Goal: Transaction & Acquisition: Purchase product/service

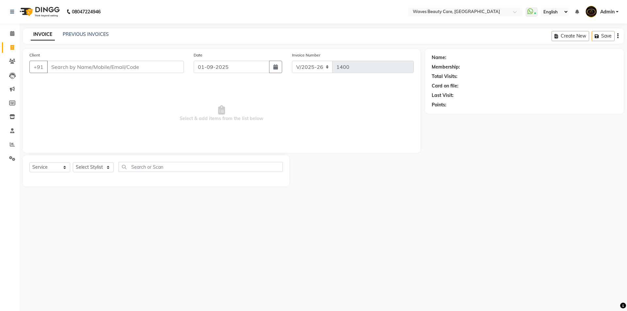
select select "5946"
select select "service"
click at [74, 67] on input "Client" at bounding box center [115, 67] width 137 height 12
type input "7339549686"
click at [172, 68] on span "Add Client" at bounding box center [167, 67] width 26 height 7
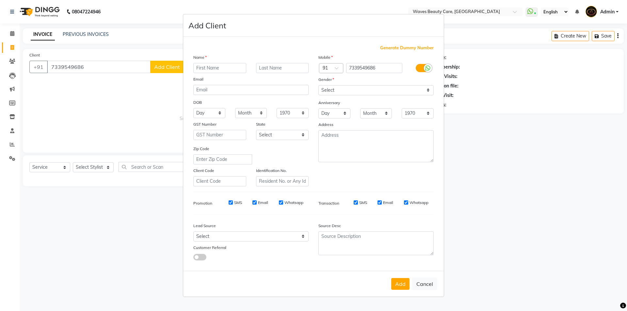
click at [222, 72] on input "text" at bounding box center [219, 68] width 53 height 10
type input "RAJESHWAREI"
click at [361, 93] on select "Select [DEMOGRAPHIC_DATA] [DEMOGRAPHIC_DATA] Other Prefer Not To Say" at bounding box center [376, 90] width 115 height 10
select select "[DEMOGRAPHIC_DATA]"
click at [319, 85] on select "Select [DEMOGRAPHIC_DATA] [DEMOGRAPHIC_DATA] Other Prefer Not To Say" at bounding box center [376, 90] width 115 height 10
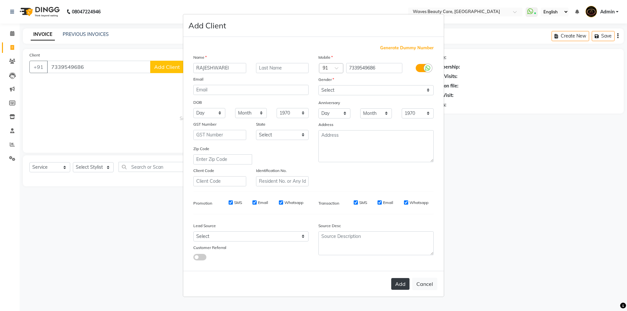
click at [398, 289] on button "Add" at bounding box center [400, 284] width 18 height 12
click at [83, 168] on ngb-modal-window "Add Client Generate Dummy Number Name RAJESHWAREI Email DOB Day 01 02 03 04 05 …" at bounding box center [313, 155] width 627 height 311
select select
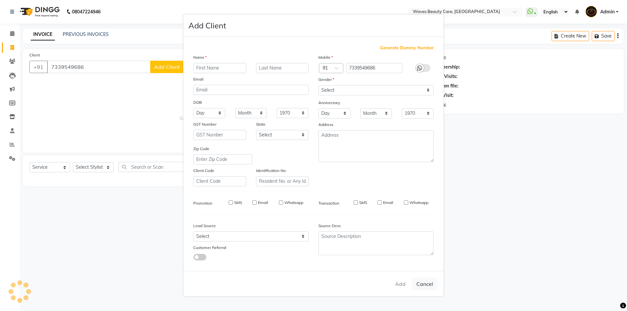
select select
checkbox input "false"
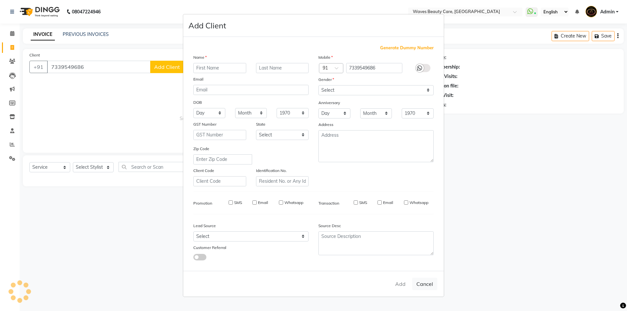
checkbox input "false"
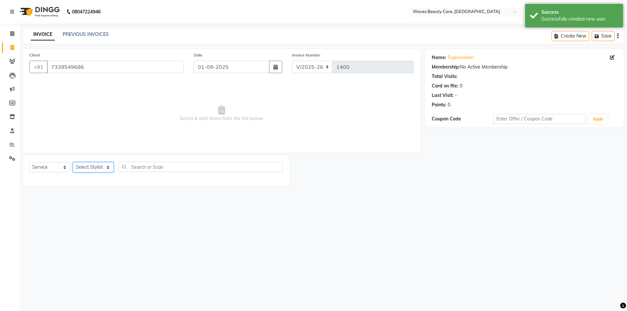
click at [92, 168] on select "Select Stylist ANJU DIVYA Yoganandhi [PERSON_NAME]" at bounding box center [93, 167] width 41 height 10
select select "42275"
click at [73, 162] on select "Select Stylist ANJU DIVYA Yoganandhi [PERSON_NAME]" at bounding box center [93, 167] width 41 height 10
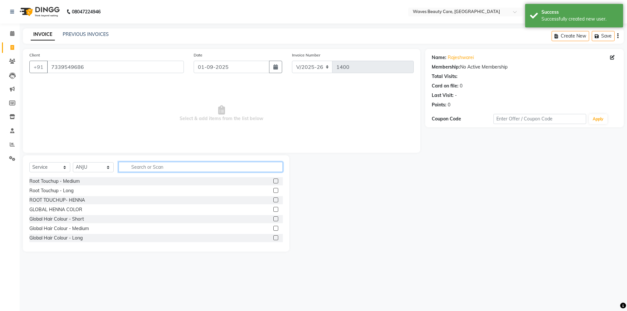
click at [126, 166] on input "text" at bounding box center [201, 167] width 164 height 10
type input "THRE"
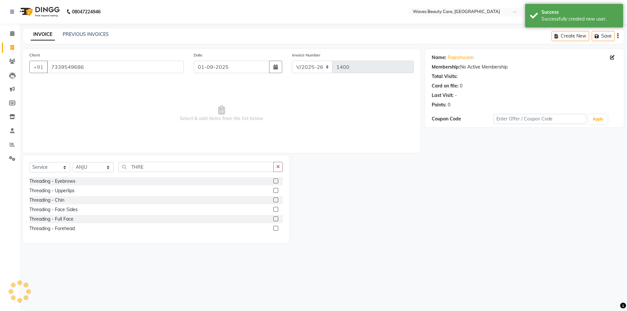
click at [276, 180] on label at bounding box center [275, 181] width 5 height 5
click at [276, 180] on input "checkbox" at bounding box center [275, 181] width 4 height 4
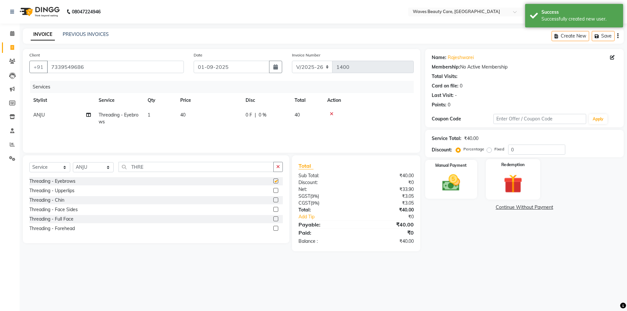
checkbox input "false"
click at [459, 179] on img at bounding box center [451, 183] width 30 height 22
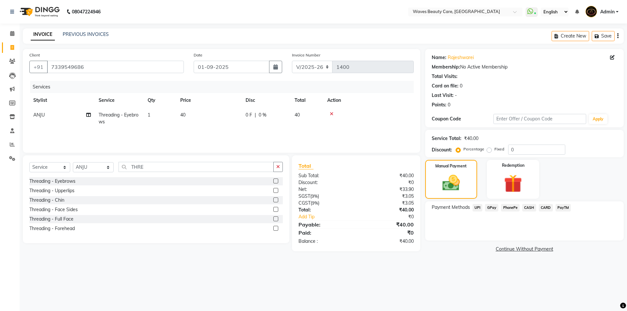
click at [527, 208] on span "CASH" at bounding box center [529, 208] width 14 height 8
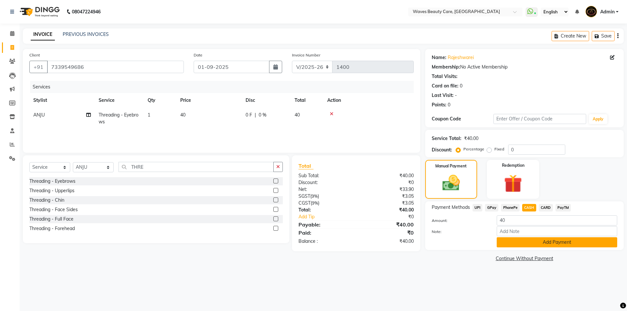
click at [515, 245] on button "Add Payment" at bounding box center [557, 242] width 121 height 10
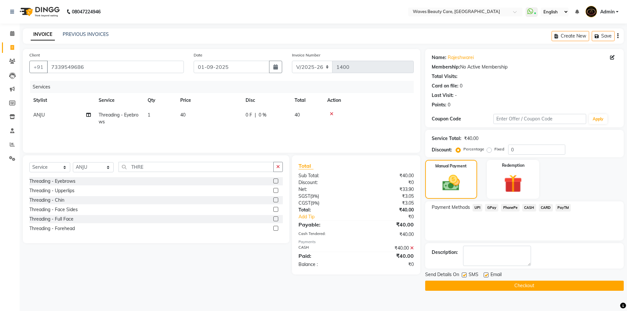
click at [493, 284] on button "Checkout" at bounding box center [524, 286] width 199 height 10
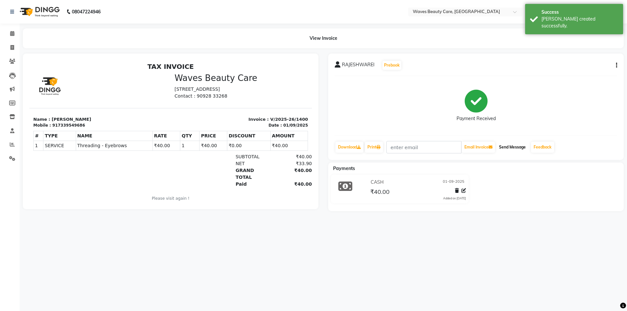
drag, startPoint x: 514, startPoint y: 147, endPoint x: 501, endPoint y: 147, distance: 12.4
click at [514, 147] on button "Send Message" at bounding box center [513, 147] width 32 height 11
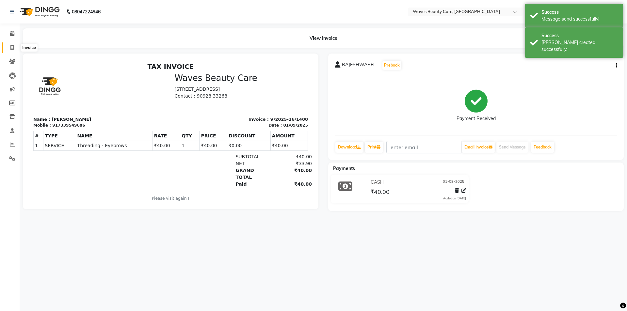
click at [13, 46] on icon at bounding box center [12, 47] width 4 height 5
select select "service"
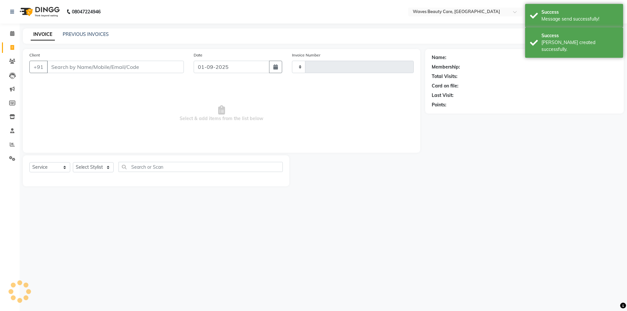
type input "1401"
select select "5946"
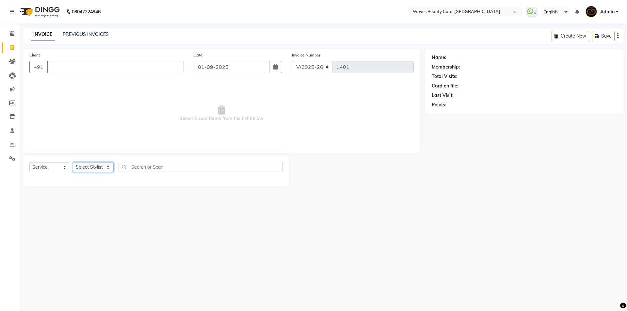
click at [104, 165] on select "Select Stylist ANJU DIVYA Yoganandhi [PERSON_NAME]" at bounding box center [93, 167] width 41 height 10
select select "42275"
click at [73, 162] on select "Select Stylist ANJU DIVYA Yoganandhi [PERSON_NAME]" at bounding box center [93, 167] width 41 height 10
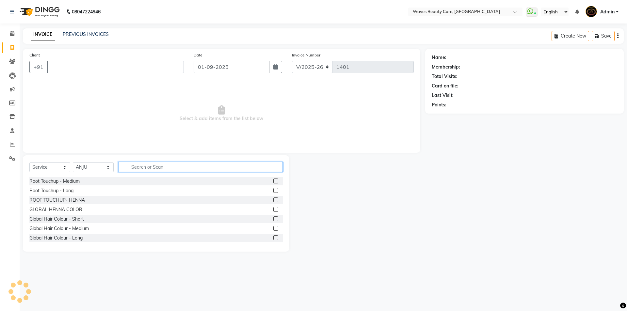
click at [135, 165] on input "text" at bounding box center [201, 167] width 164 height 10
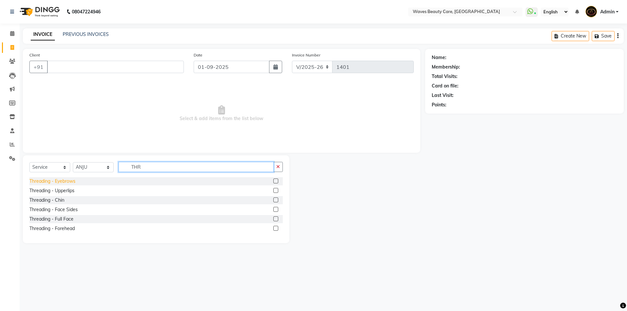
type input "THR"
click at [72, 183] on div "Threading - Eyebrows" at bounding box center [52, 181] width 46 height 7
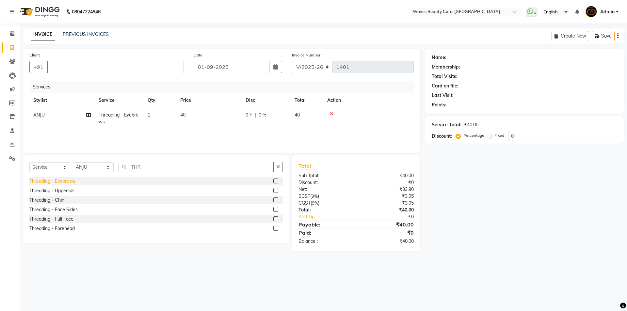
click at [72, 183] on div "Threading - Eyebrows" at bounding box center [52, 181] width 46 height 7
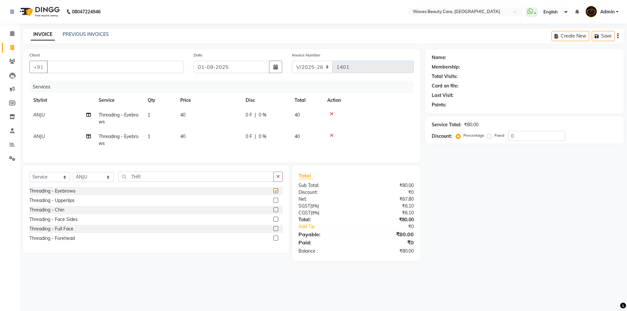
checkbox input "false"
click at [78, 63] on input "Client" at bounding box center [115, 67] width 137 height 12
type input "9962705962"
click at [173, 65] on span "Add Client" at bounding box center [167, 67] width 26 height 7
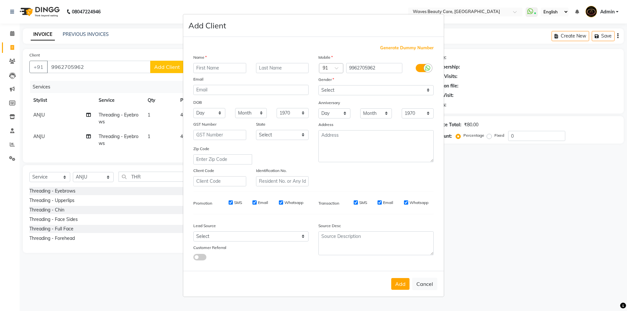
click at [196, 71] on input "text" at bounding box center [219, 68] width 53 height 10
type input "GONATHI"
click at [403, 89] on select "Select [DEMOGRAPHIC_DATA] [DEMOGRAPHIC_DATA] Other Prefer Not To Say" at bounding box center [376, 90] width 115 height 10
select select "[DEMOGRAPHIC_DATA]"
click at [319, 85] on select "Select [DEMOGRAPHIC_DATA] [DEMOGRAPHIC_DATA] Other Prefer Not To Say" at bounding box center [376, 90] width 115 height 10
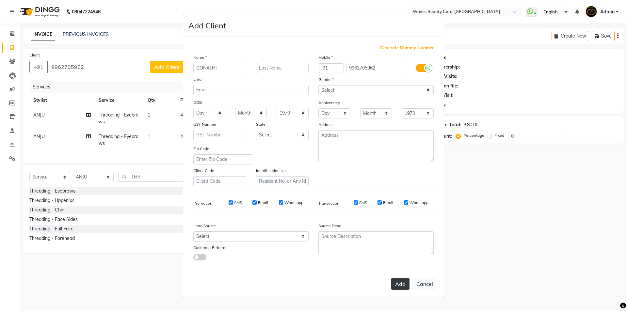
click at [403, 288] on button "Add" at bounding box center [400, 284] width 18 height 12
click at [449, 208] on ngb-modal-window "Add Client Generate Dummy Number Name GONATHI Email DOB Day 01 02 03 04 05 06 0…" at bounding box center [313, 155] width 627 height 311
click at [407, 283] on button "Add" at bounding box center [400, 284] width 18 height 12
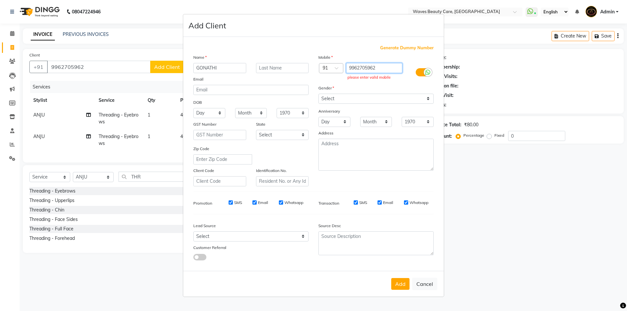
click at [383, 69] on input "9962705962" at bounding box center [374, 68] width 57 height 10
type input "9962705962"
click at [385, 86] on div "Gender" at bounding box center [376, 89] width 125 height 9
click at [376, 100] on select "Select [DEMOGRAPHIC_DATA] [DEMOGRAPHIC_DATA] Other Prefer Not To Say" at bounding box center [376, 99] width 115 height 10
click at [319, 94] on select "Select [DEMOGRAPHIC_DATA] [DEMOGRAPHIC_DATA] Other Prefer Not To Say" at bounding box center [376, 99] width 115 height 10
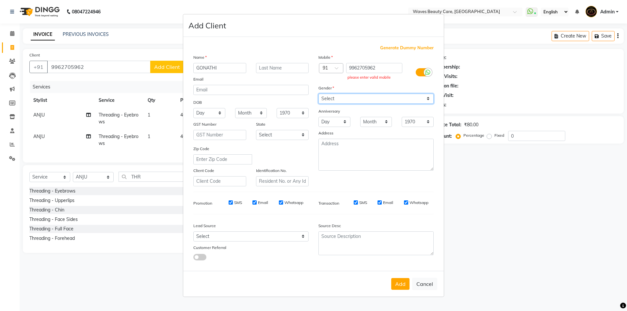
click at [347, 98] on select "Select [DEMOGRAPHIC_DATA] [DEMOGRAPHIC_DATA] Other Prefer Not To Say" at bounding box center [376, 99] width 115 height 10
click at [319, 94] on select "Select [DEMOGRAPHIC_DATA] [DEMOGRAPHIC_DATA] Other Prefer Not To Say" at bounding box center [376, 99] width 115 height 10
click at [349, 99] on select "Select [DEMOGRAPHIC_DATA] [DEMOGRAPHIC_DATA] Other Prefer Not To Say" at bounding box center [376, 99] width 115 height 10
select select "[DEMOGRAPHIC_DATA]"
click at [319, 94] on select "Select [DEMOGRAPHIC_DATA] [DEMOGRAPHIC_DATA] Other Prefer Not To Say" at bounding box center [376, 99] width 115 height 10
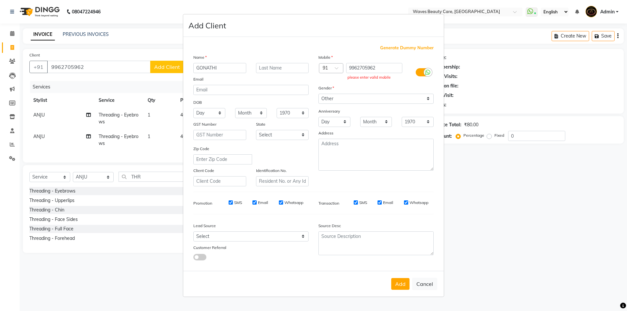
drag, startPoint x: 465, startPoint y: 169, endPoint x: 461, endPoint y: 180, distance: 11.3
click at [466, 170] on ngb-modal-window "Add Client Generate Dummy Number Name GONATHI Email DOB Day 01 02 03 04 05 06 0…" at bounding box center [313, 155] width 627 height 311
click at [400, 283] on button "Add" at bounding box center [400, 284] width 18 height 12
click at [429, 283] on button "Cancel" at bounding box center [424, 284] width 25 height 12
select select
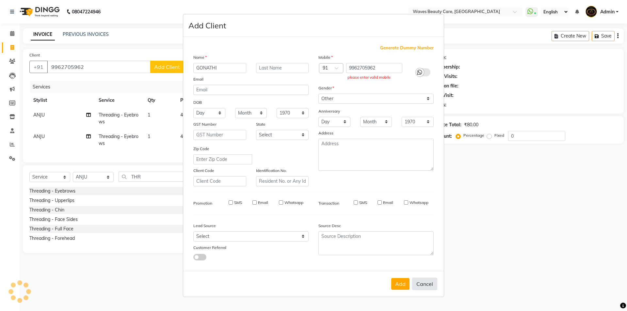
select select
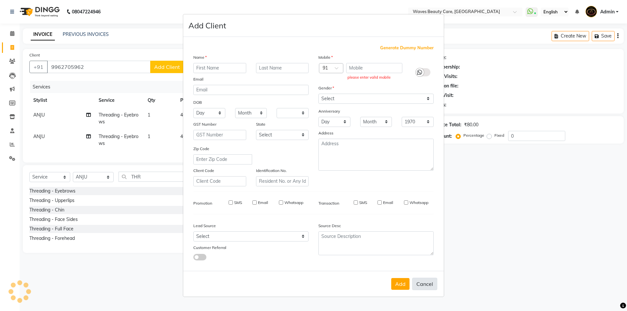
select select
checkbox input "false"
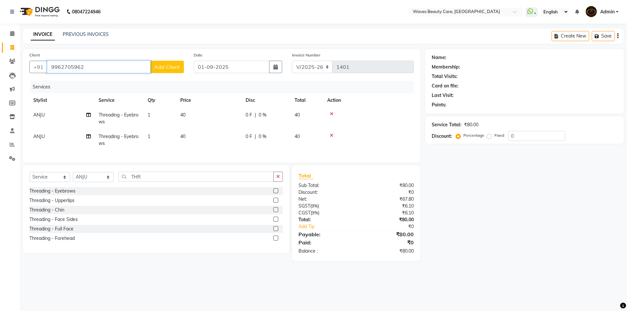
click at [90, 66] on input "9962705962" at bounding box center [99, 67] width 104 height 12
click at [163, 68] on span "Add Client" at bounding box center [167, 67] width 26 height 7
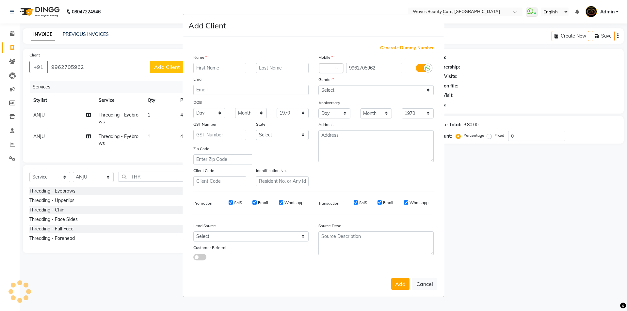
click at [224, 70] on input "text" at bounding box center [219, 68] width 53 height 10
type input "[PERSON_NAME]"
click at [325, 90] on select "Select [DEMOGRAPHIC_DATA] [DEMOGRAPHIC_DATA] Other Prefer Not To Say" at bounding box center [376, 90] width 115 height 10
select select "[DEMOGRAPHIC_DATA]"
click at [319, 85] on select "Select [DEMOGRAPHIC_DATA] [DEMOGRAPHIC_DATA] Other Prefer Not To Say" at bounding box center [376, 90] width 115 height 10
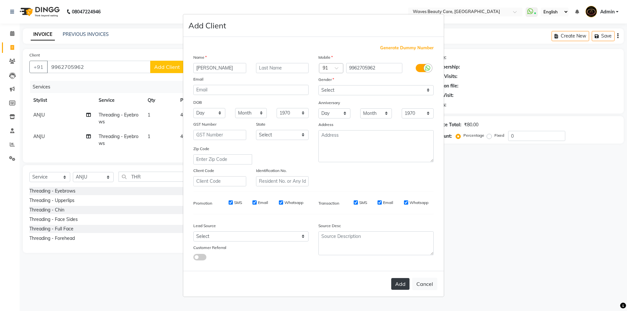
click at [403, 284] on button "Add" at bounding box center [400, 284] width 18 height 12
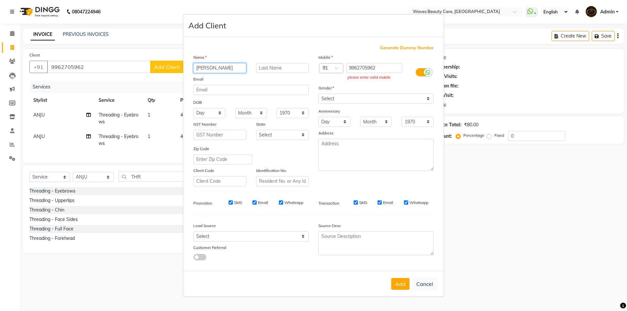
click at [220, 66] on input "[PERSON_NAME]" at bounding box center [219, 68] width 53 height 10
type input "G"
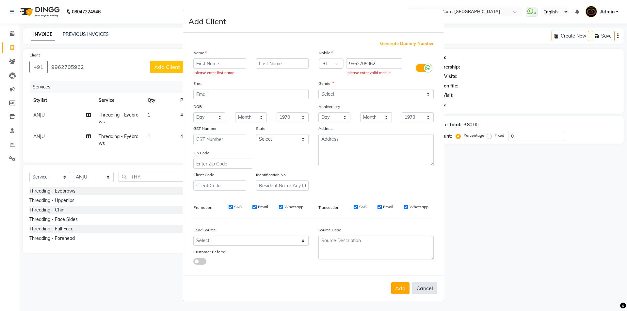
click at [418, 288] on button "Cancel" at bounding box center [424, 288] width 25 height 12
select select
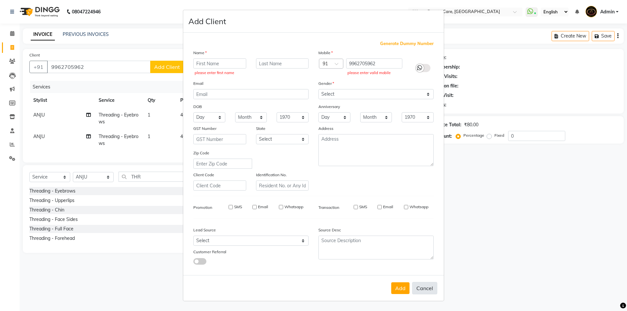
select select
checkbox input "false"
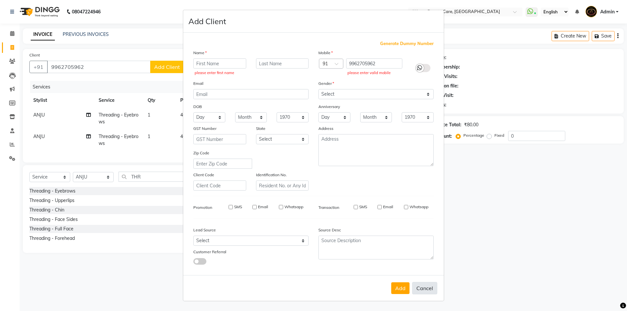
checkbox input "false"
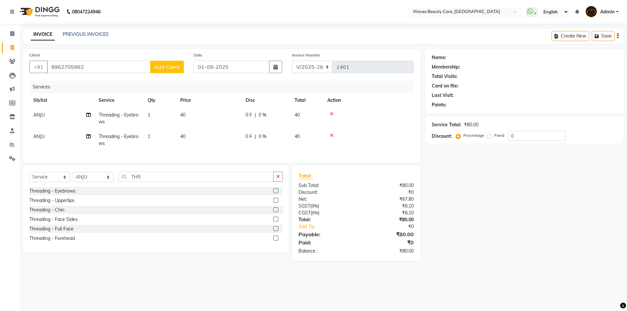
click at [166, 73] on button "Add Client" at bounding box center [167, 67] width 34 height 12
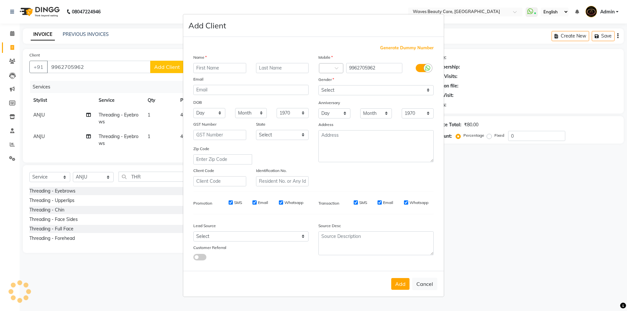
click at [201, 70] on input "text" at bounding box center [219, 68] width 53 height 10
click at [427, 285] on button "Cancel" at bounding box center [424, 284] width 25 height 12
select select
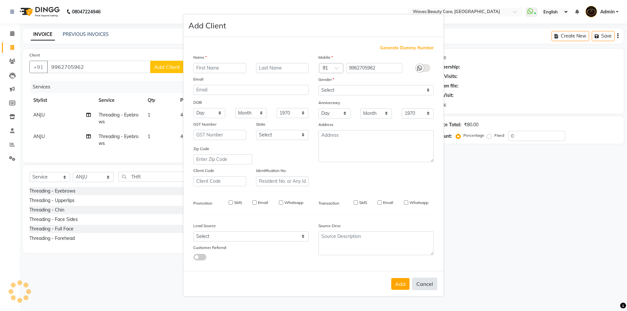
select select
checkbox input "false"
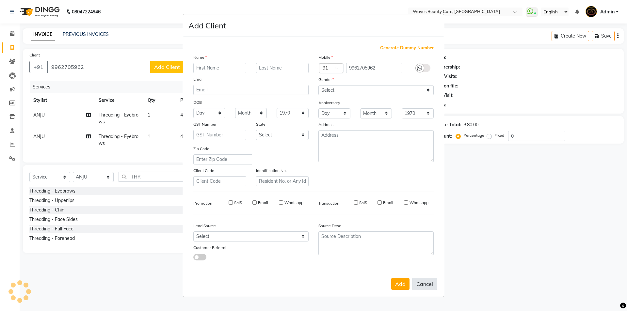
checkbox input "false"
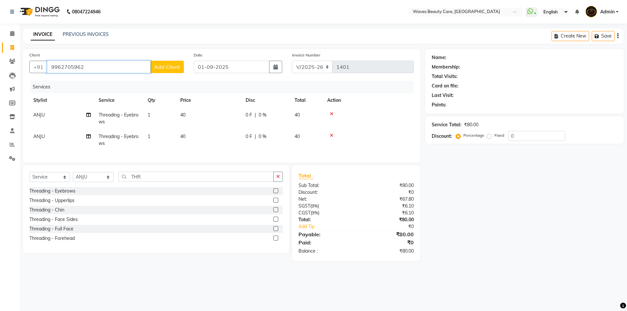
click at [96, 65] on input "9962705962" at bounding box center [99, 67] width 104 height 12
type input "9"
type input "6381429393"
click at [154, 66] on button "Add Client" at bounding box center [167, 67] width 34 height 12
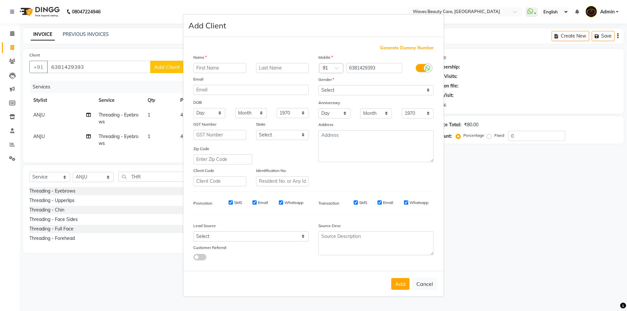
click at [203, 67] on input "text" at bounding box center [219, 68] width 53 height 10
type input "DIVYA"
click at [342, 91] on select "Select [DEMOGRAPHIC_DATA] [DEMOGRAPHIC_DATA] Other Prefer Not To Say" at bounding box center [376, 90] width 115 height 10
select select "[DEMOGRAPHIC_DATA]"
click at [319, 85] on select "Select [DEMOGRAPHIC_DATA] [DEMOGRAPHIC_DATA] Other Prefer Not To Say" at bounding box center [376, 90] width 115 height 10
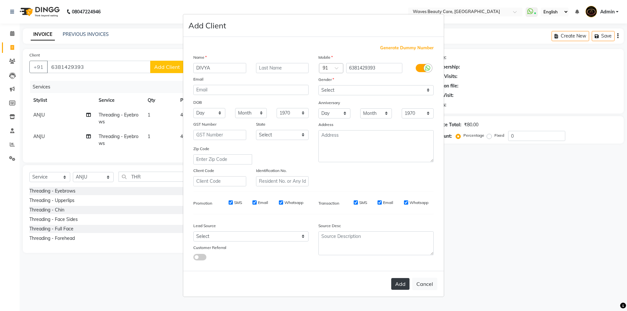
click at [404, 287] on button "Add" at bounding box center [400, 284] width 18 height 12
select select
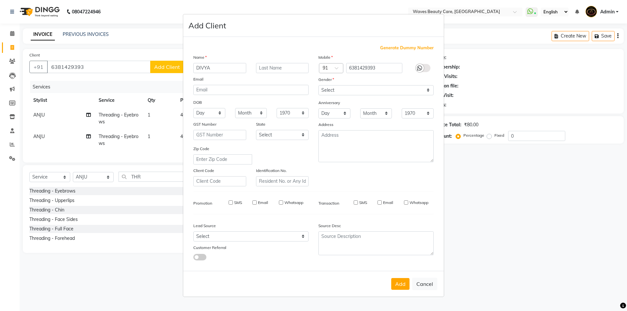
select select
checkbox input "false"
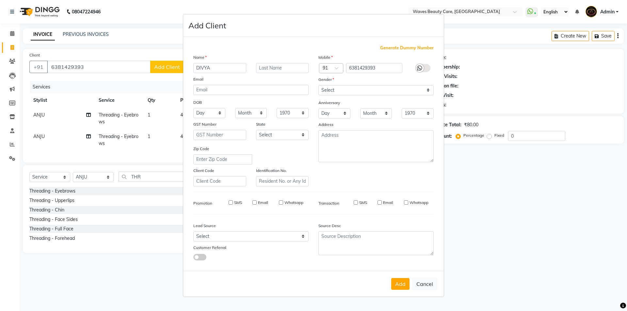
checkbox input "false"
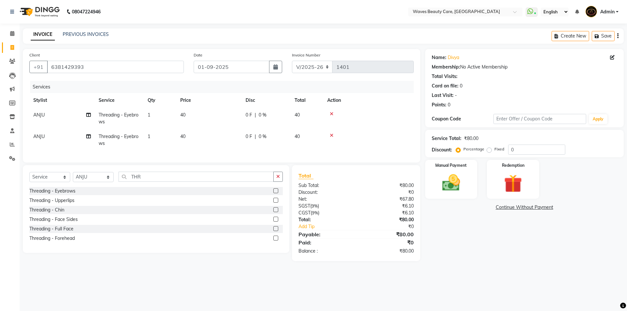
click at [330, 135] on div at bounding box center [368, 135] width 83 height 5
click at [331, 135] on icon at bounding box center [332, 135] width 4 height 5
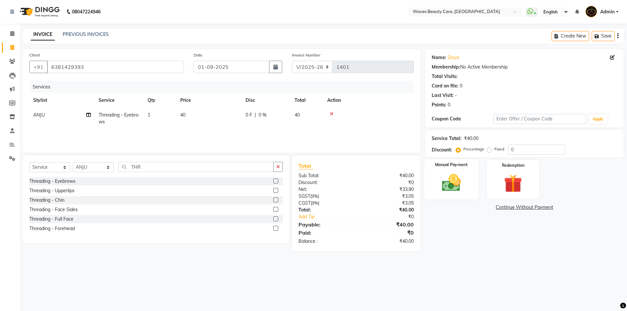
click at [453, 186] on img at bounding box center [451, 183] width 30 height 22
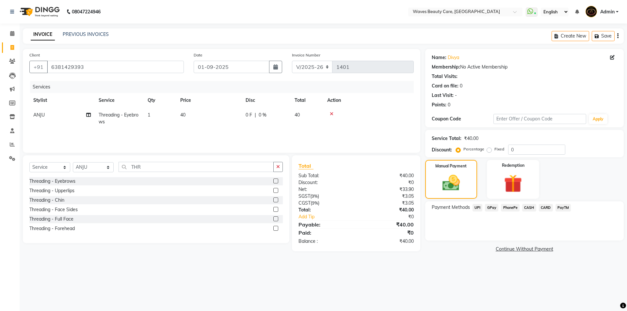
click at [529, 207] on span "CASH" at bounding box center [529, 208] width 14 height 8
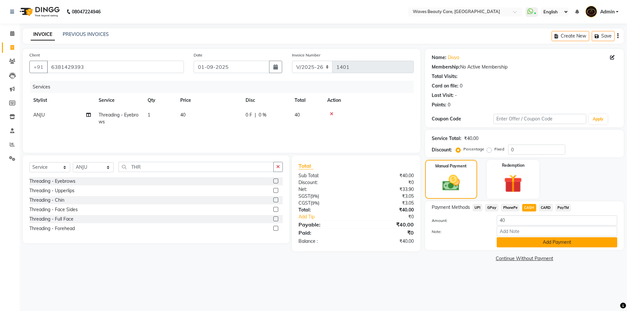
click at [516, 245] on button "Add Payment" at bounding box center [557, 242] width 121 height 10
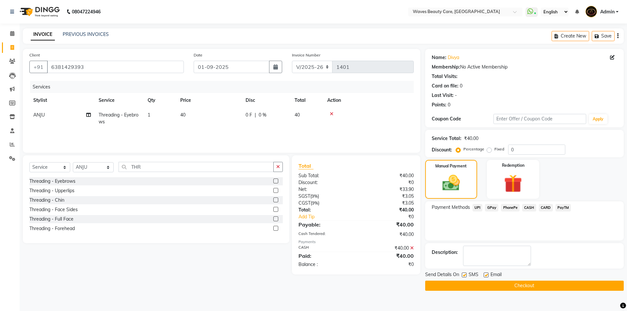
click at [500, 285] on button "Checkout" at bounding box center [524, 286] width 199 height 10
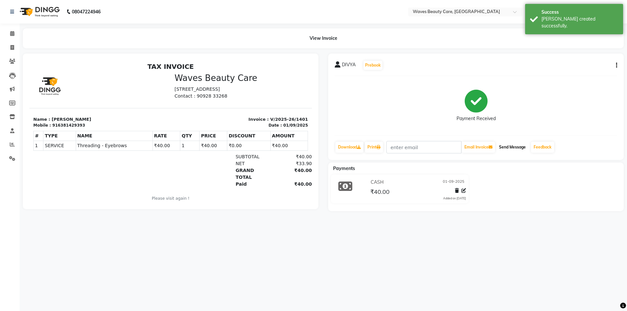
click at [511, 148] on button "Send Message" at bounding box center [513, 147] width 32 height 11
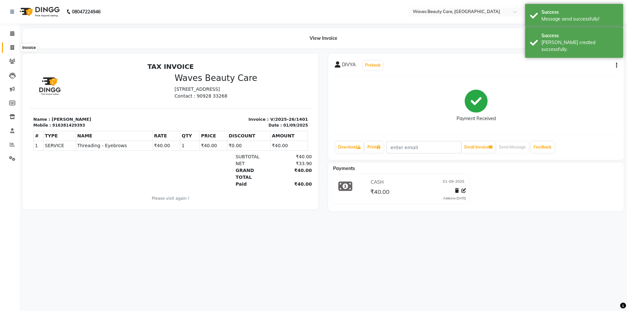
click at [13, 48] on icon at bounding box center [12, 47] width 4 height 5
select select "5946"
select select "service"
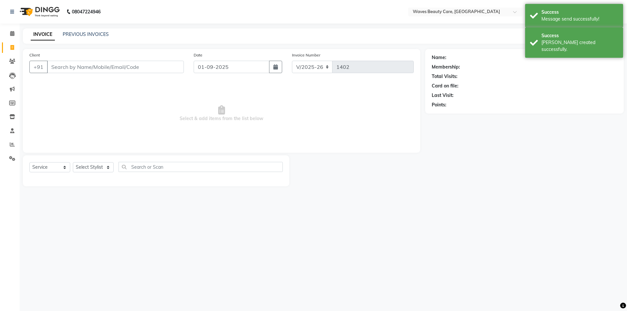
click at [56, 65] on input "Client" at bounding box center [115, 67] width 137 height 12
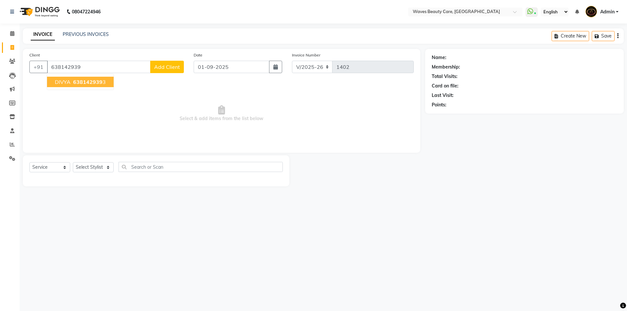
drag, startPoint x: 78, startPoint y: 79, endPoint x: 67, endPoint y: 90, distance: 15.3
click at [78, 79] on span "638142939" at bounding box center [87, 82] width 29 height 7
type input "6381429393"
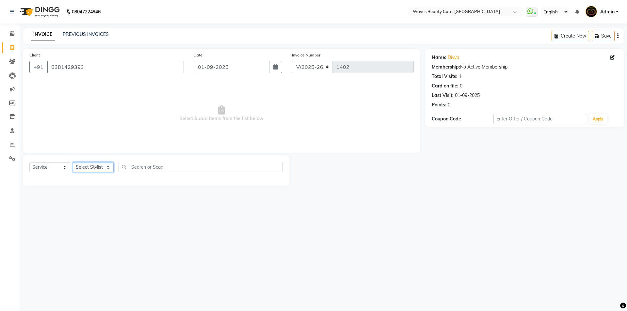
click at [110, 168] on select "Select Stylist ANJU DIVYA Yoganandhi [PERSON_NAME]" at bounding box center [93, 167] width 41 height 10
select select "42275"
click at [73, 162] on select "Select Stylist ANJU DIVYA Yoganandhi [PERSON_NAME]" at bounding box center [93, 167] width 41 height 10
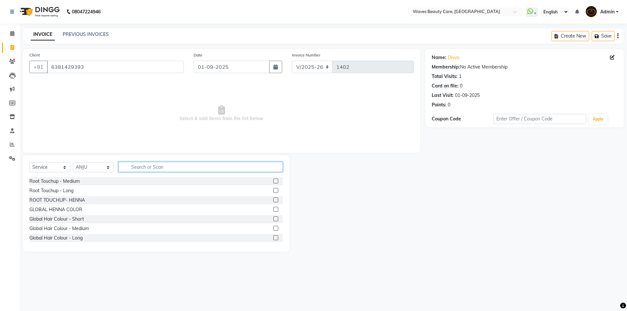
click at [130, 165] on input "text" at bounding box center [201, 167] width 164 height 10
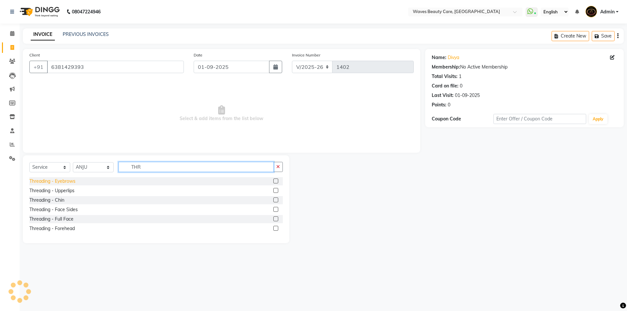
type input "THR"
click at [66, 182] on div "Threading - Eyebrows" at bounding box center [52, 181] width 46 height 7
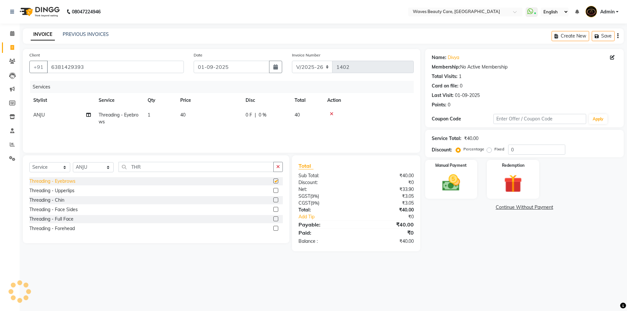
checkbox input "false"
click at [450, 184] on img at bounding box center [451, 183] width 30 height 22
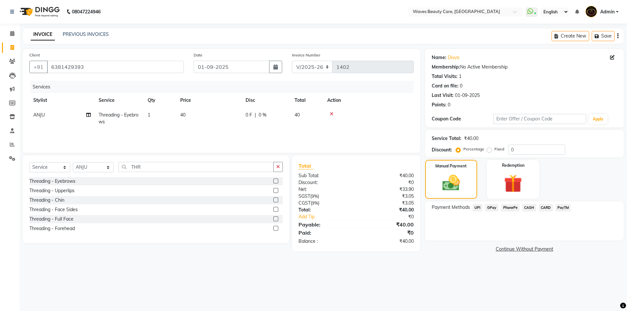
click at [524, 208] on span "CASH" at bounding box center [529, 208] width 14 height 8
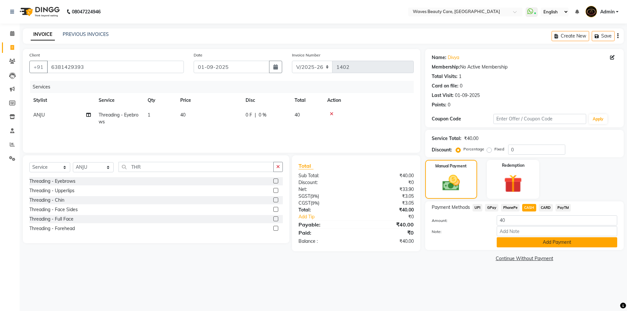
click at [515, 241] on button "Add Payment" at bounding box center [557, 242] width 121 height 10
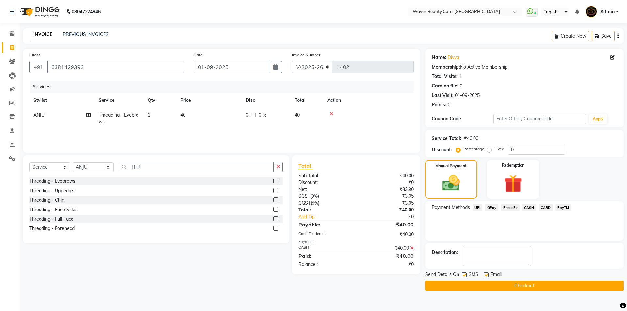
click at [505, 283] on button "Checkout" at bounding box center [524, 286] width 199 height 10
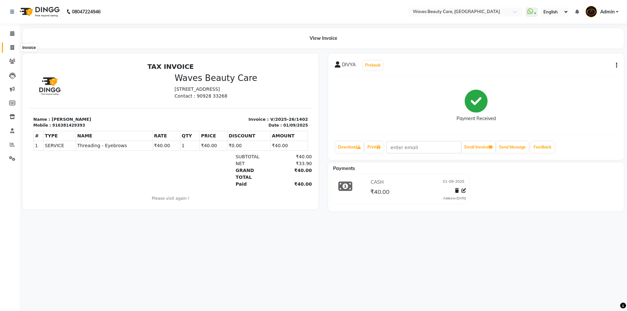
click at [11, 46] on icon at bounding box center [12, 47] width 4 height 5
select select "5946"
select select "service"
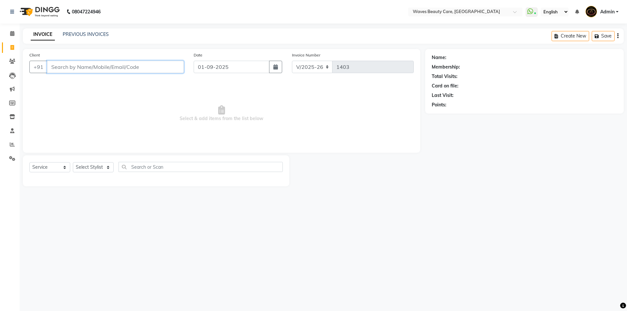
click at [138, 62] on input "Client" at bounding box center [115, 67] width 137 height 12
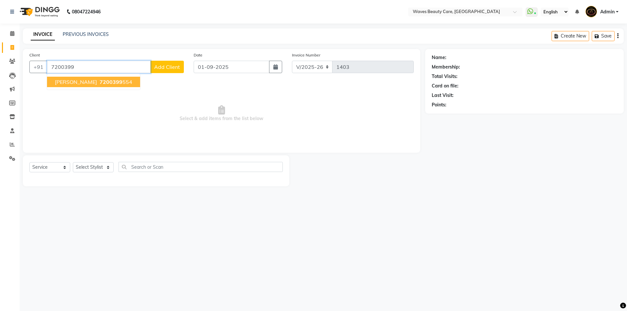
click at [108, 80] on ngb-highlight "7200399 554" at bounding box center [115, 82] width 34 height 7
type input "7200399554"
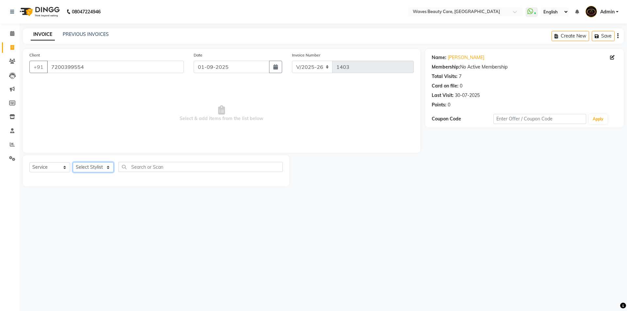
click at [102, 171] on select "Select Stylist ANJU DIVYA Yoganandhi [PERSON_NAME]" at bounding box center [93, 167] width 41 height 10
select select "42275"
click at [73, 162] on select "Select Stylist ANJU DIVYA Yoganandhi [PERSON_NAME]" at bounding box center [93, 167] width 41 height 10
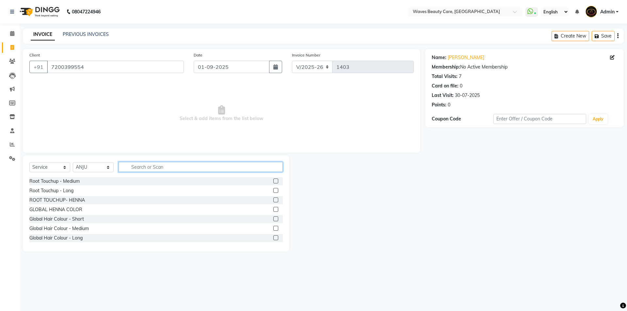
click at [130, 172] on input "text" at bounding box center [201, 167] width 164 height 10
type input "THRE"
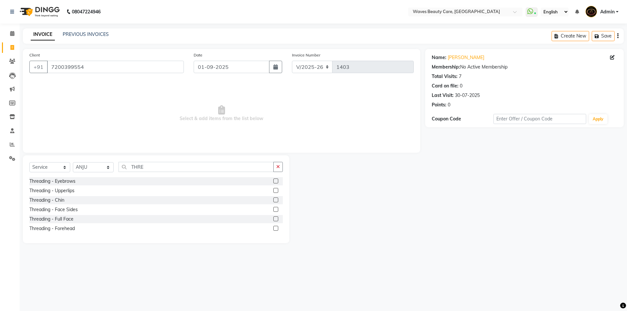
click at [276, 178] on div at bounding box center [277, 181] width 9 height 8
click at [275, 181] on label at bounding box center [275, 181] width 5 height 5
click at [275, 181] on input "checkbox" at bounding box center [275, 181] width 4 height 4
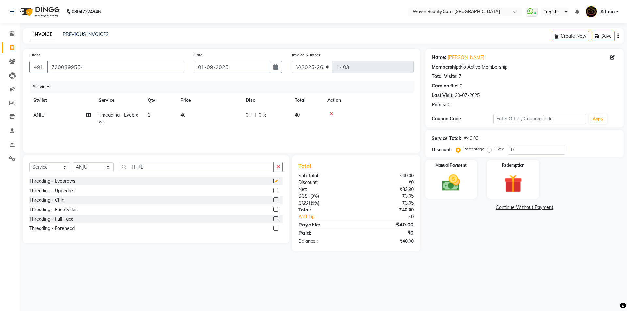
checkbox input "false"
click at [469, 182] on div "Manual Payment" at bounding box center [451, 179] width 54 height 40
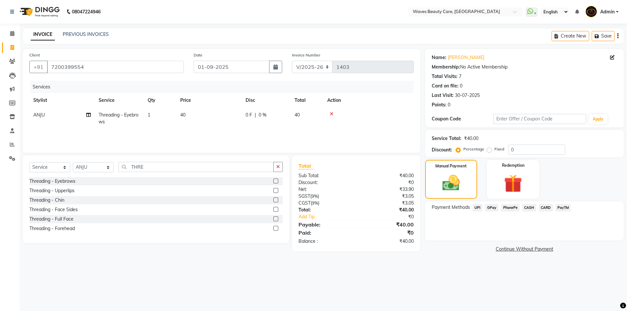
click at [493, 209] on span "GPay" at bounding box center [491, 208] width 13 height 8
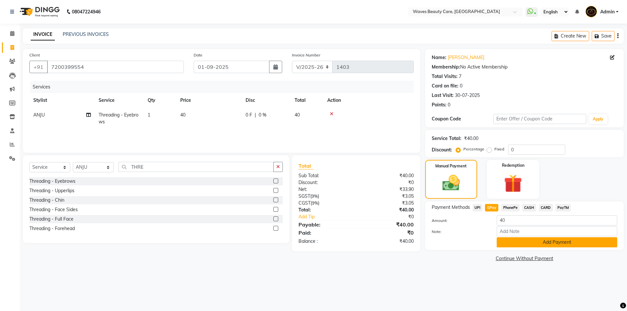
click at [509, 246] on button "Add Payment" at bounding box center [557, 242] width 121 height 10
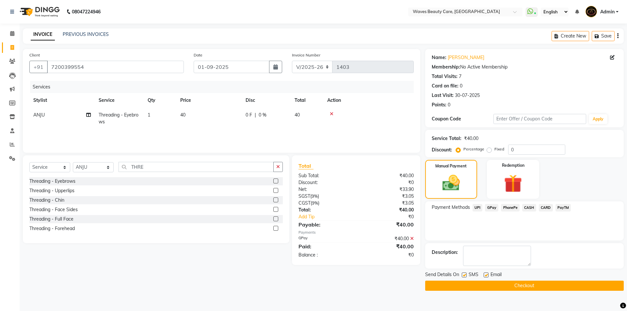
click at [507, 283] on button "Checkout" at bounding box center [524, 286] width 199 height 10
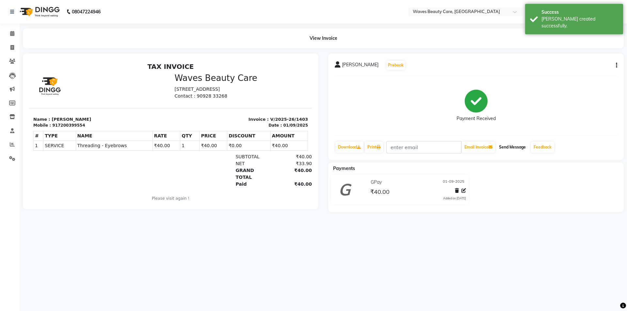
click at [523, 147] on button "Send Message" at bounding box center [513, 147] width 32 height 11
